Goal: Task Accomplishment & Management: Manage account settings

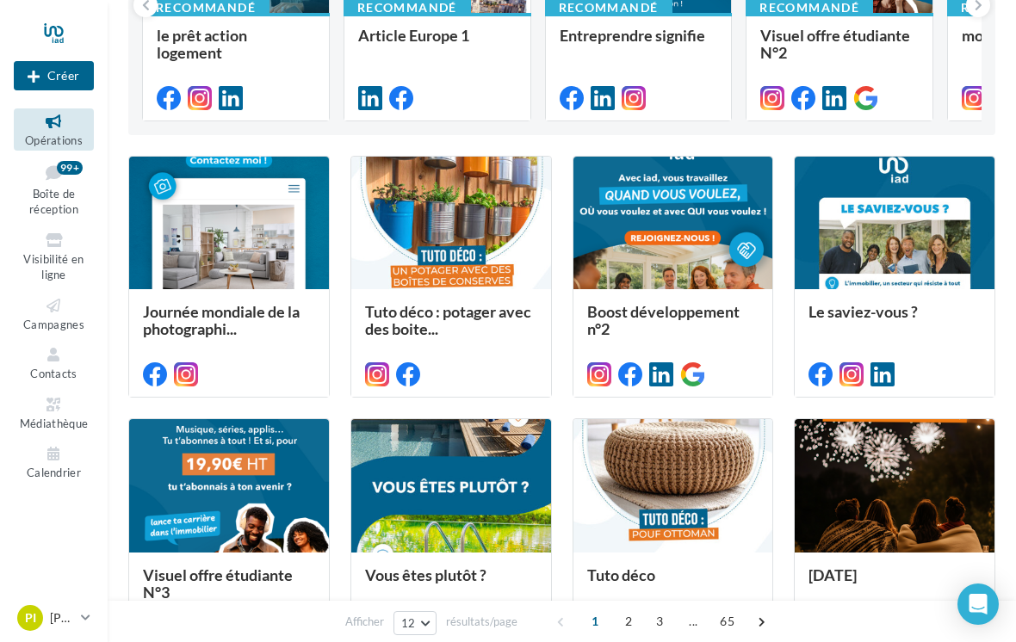
scroll to position [338, 0]
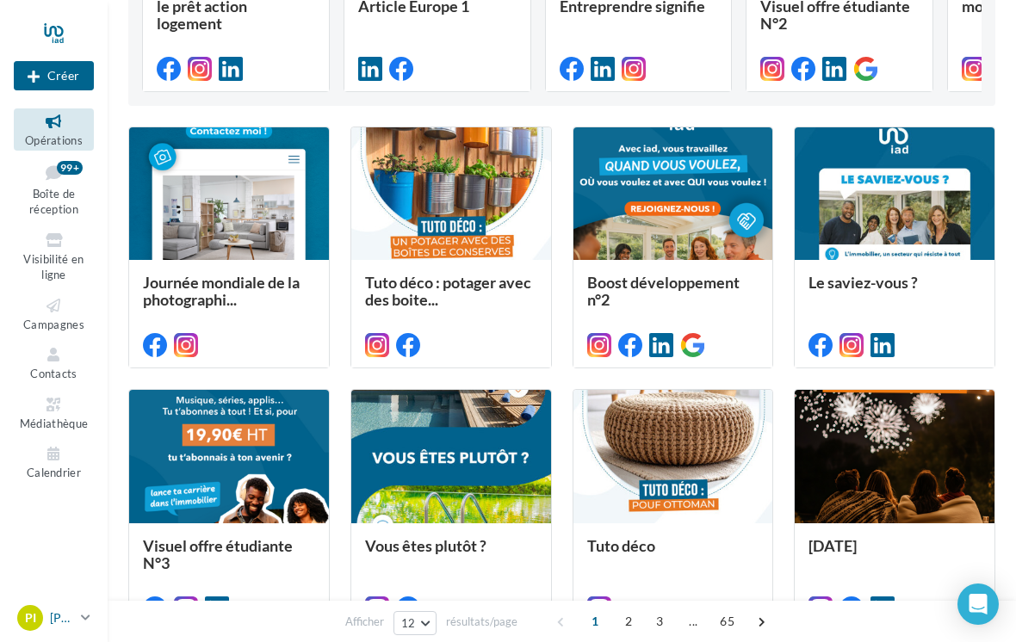
click at [73, 627] on p "[PERSON_NAME]" at bounding box center [62, 617] width 24 height 17
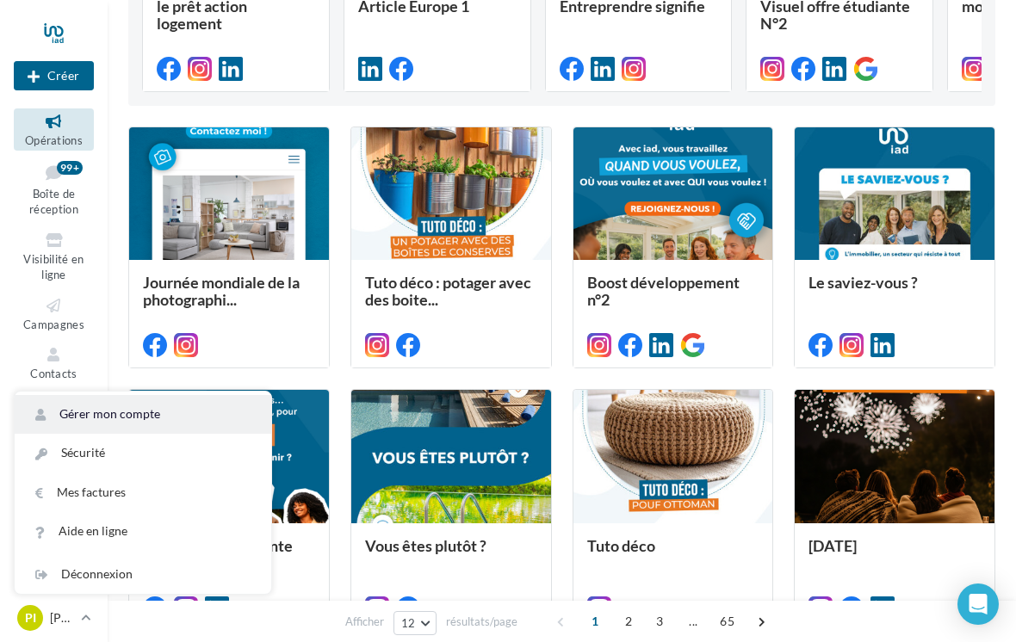
click at [88, 434] on link "Gérer mon compte" at bounding box center [143, 414] width 257 height 39
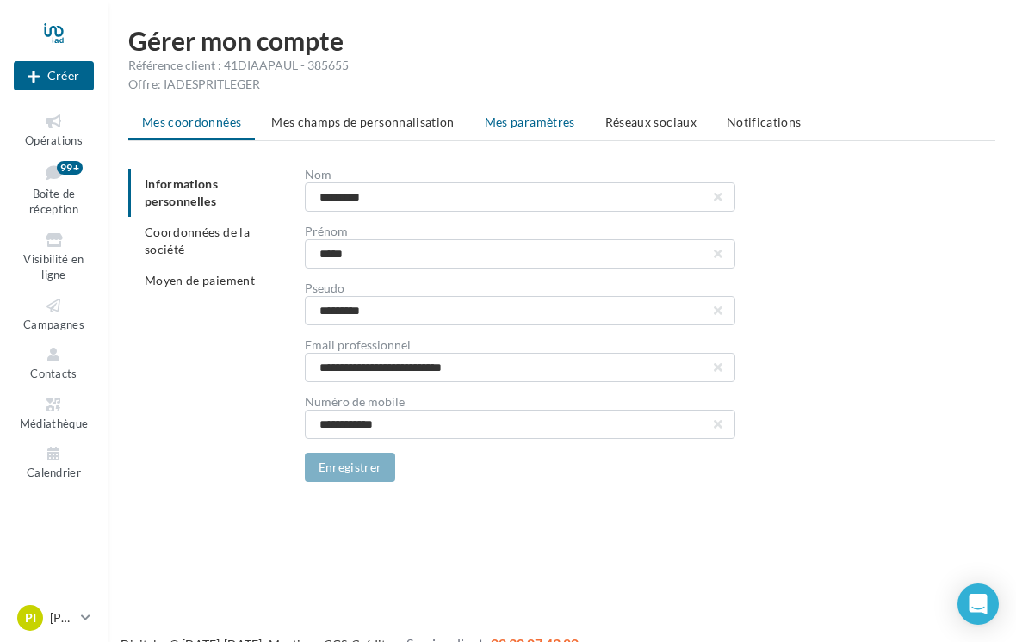
click at [497, 122] on span "Mes paramètres" at bounding box center [530, 121] width 90 height 15
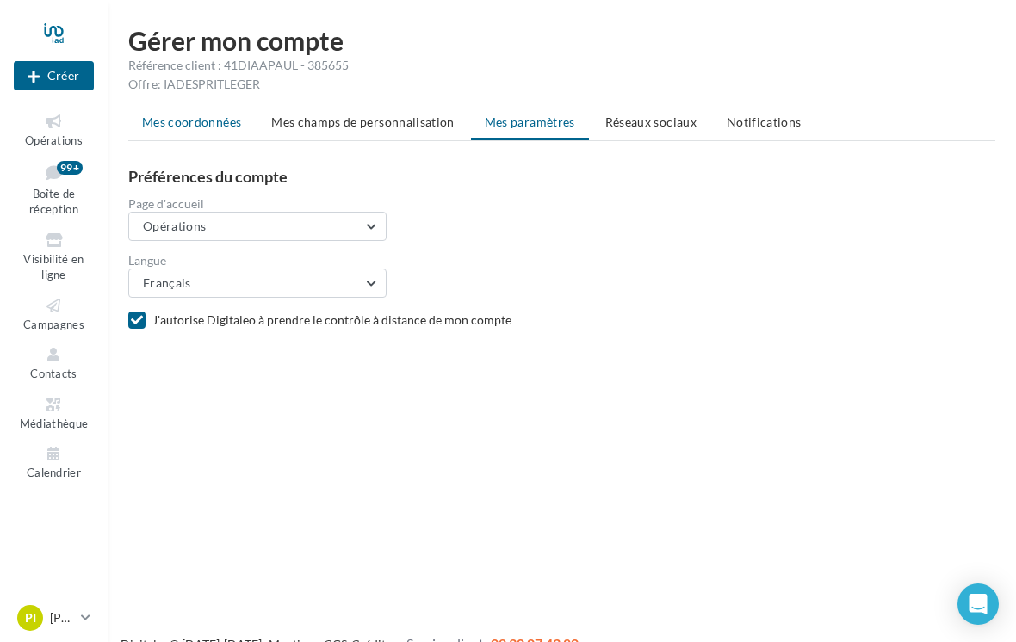
click at [228, 123] on span "Mes coordonnées" at bounding box center [191, 121] width 99 height 15
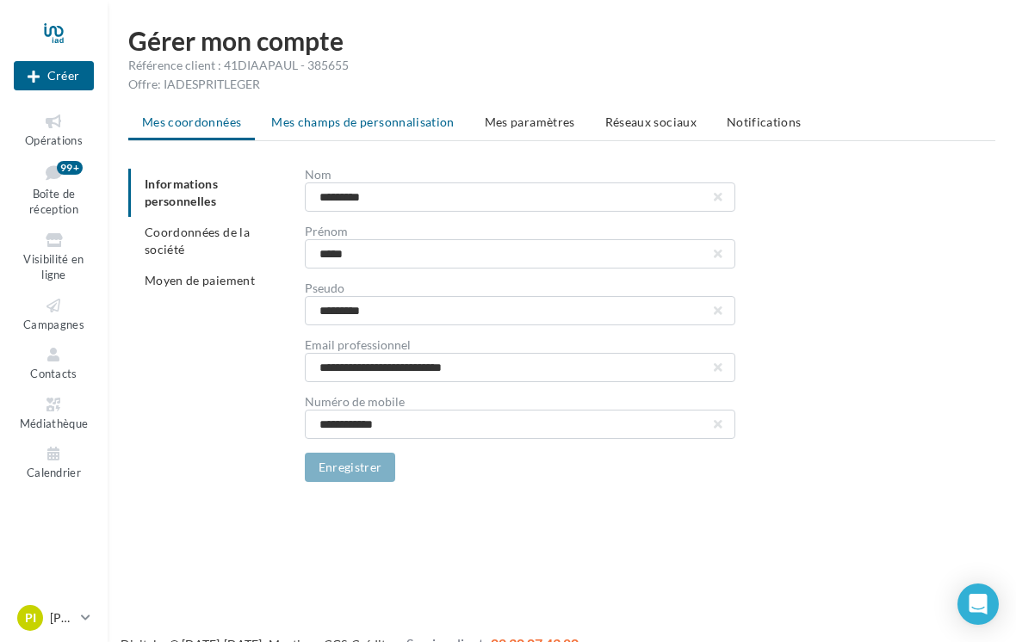
click at [417, 125] on span "Mes champs de personnalisation" at bounding box center [362, 121] width 183 height 15
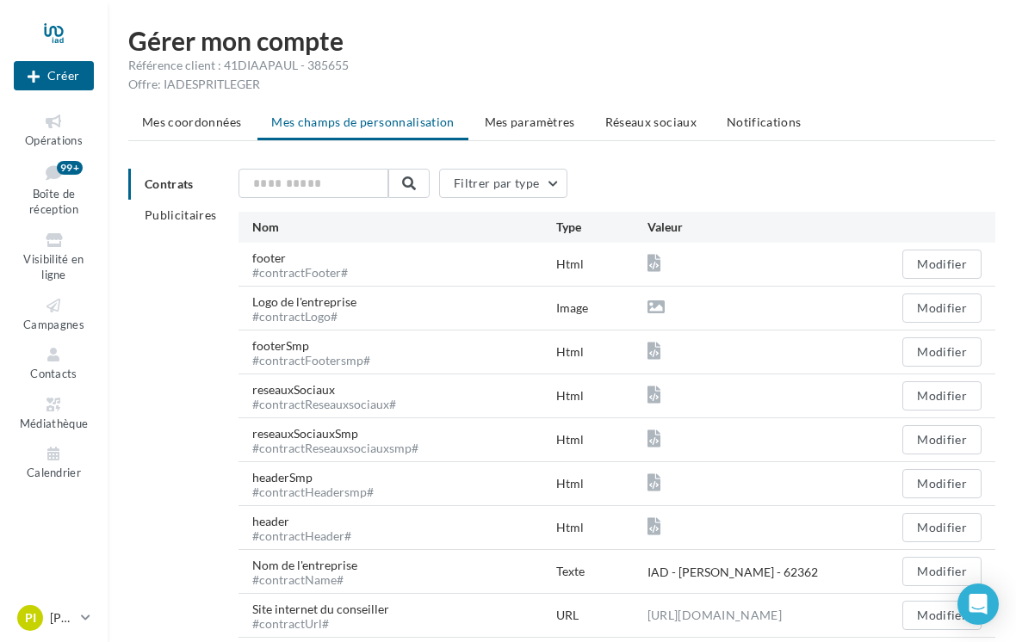
click at [671, 127] on span "Réseaux sociaux" at bounding box center [650, 121] width 91 height 15
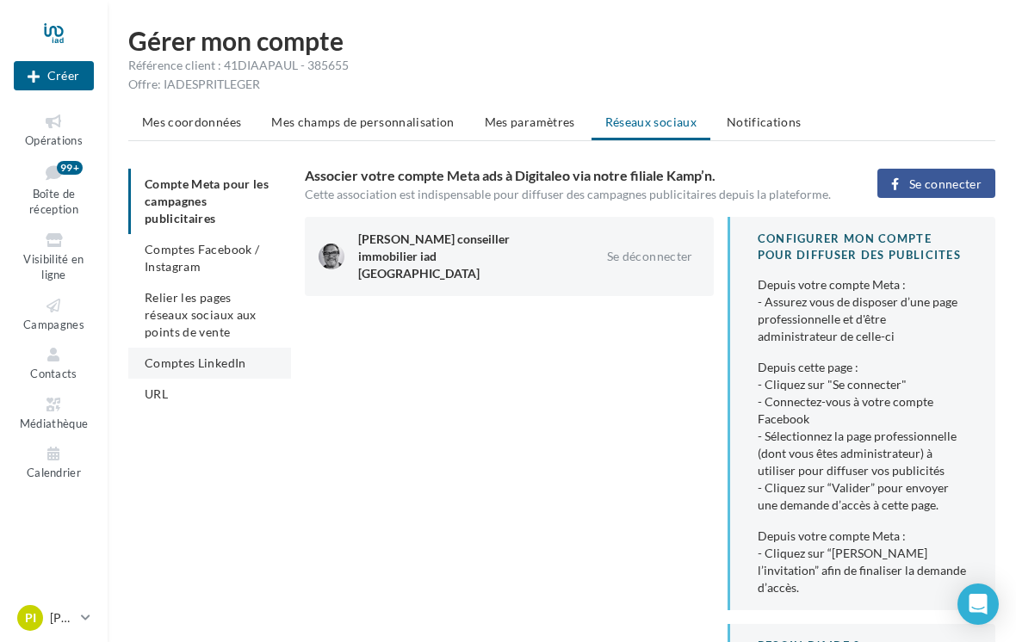
click at [205, 358] on span "Comptes LinkedIn" at bounding box center [196, 362] width 102 height 15
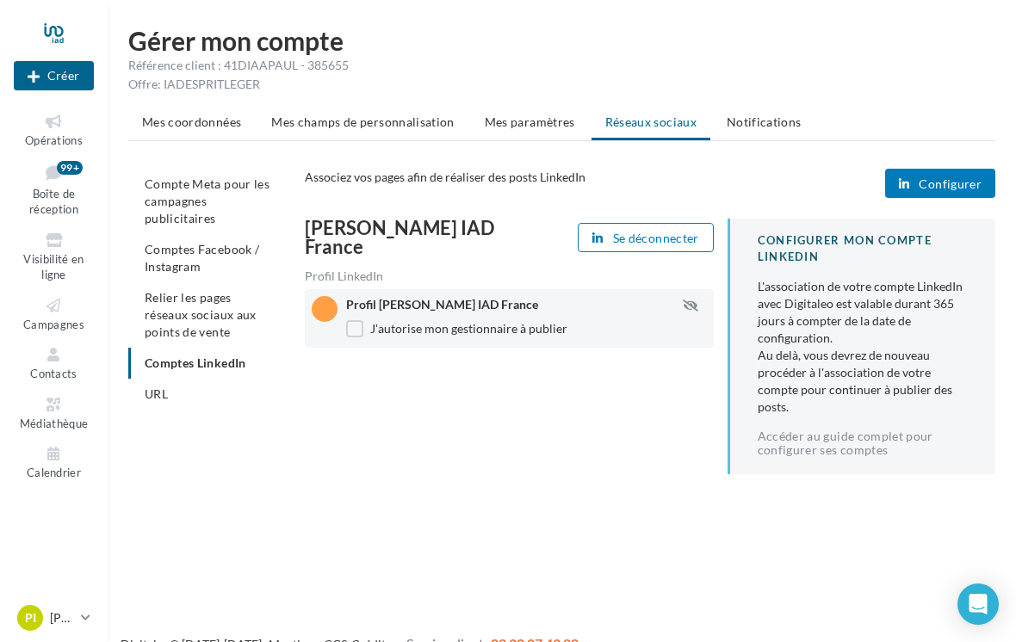
click at [947, 180] on span "Configurer" at bounding box center [949, 184] width 63 height 14
